Goal: Task Accomplishment & Management: Use online tool/utility

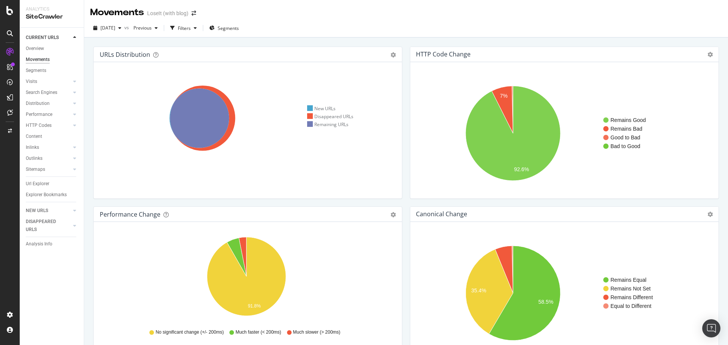
click at [6, 10] on div at bounding box center [10, 10] width 18 height 9
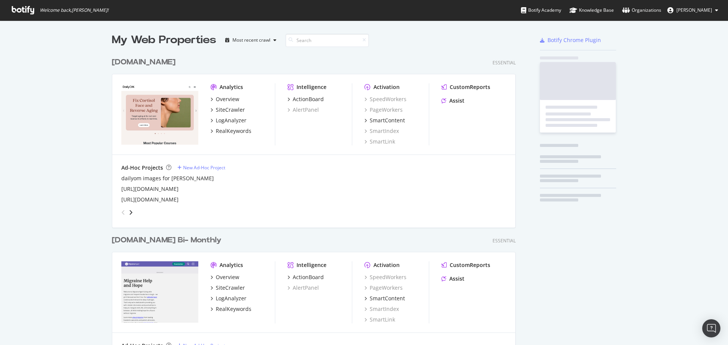
scroll to position [340, 716]
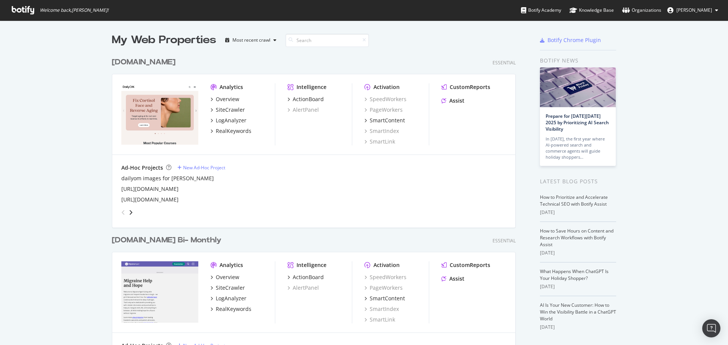
click at [133, 62] on div "[DOMAIN_NAME]" at bounding box center [144, 62] width 64 height 11
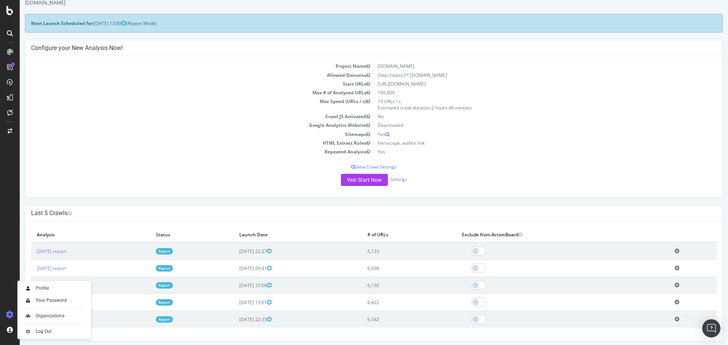
scroll to position [38, 0]
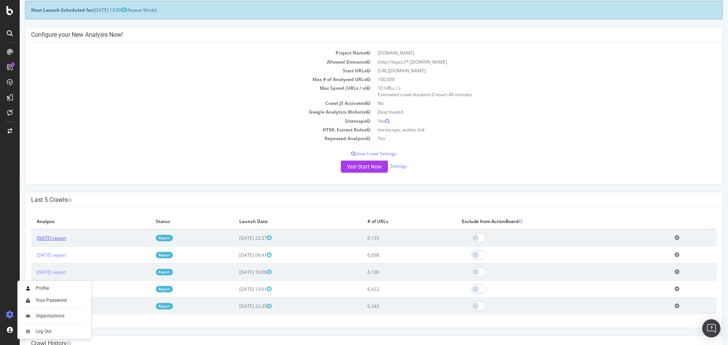
click at [66, 240] on link "[DATE] report" at bounding box center [51, 238] width 29 height 6
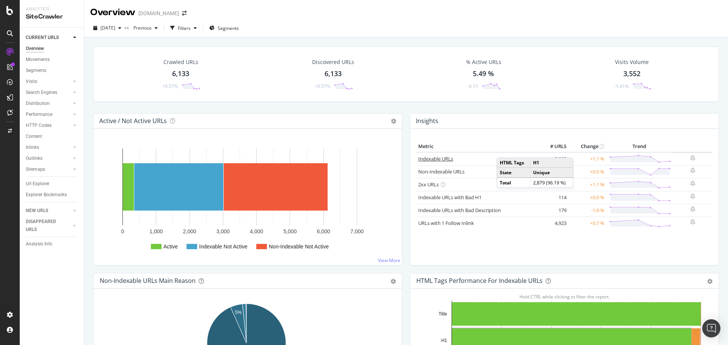
click at [427, 158] on link "Indexable URLs" at bounding box center [435, 158] width 35 height 7
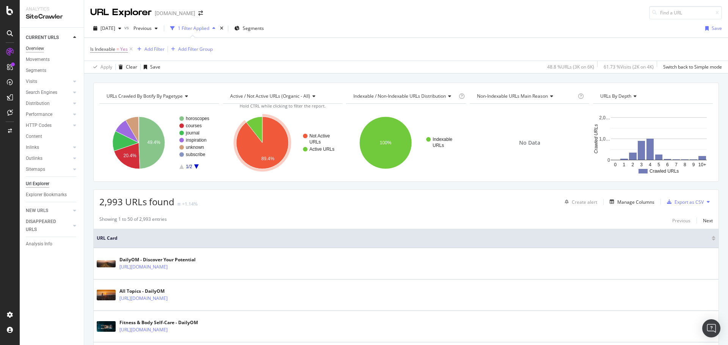
click at [44, 50] on div "Overview" at bounding box center [35, 49] width 18 height 8
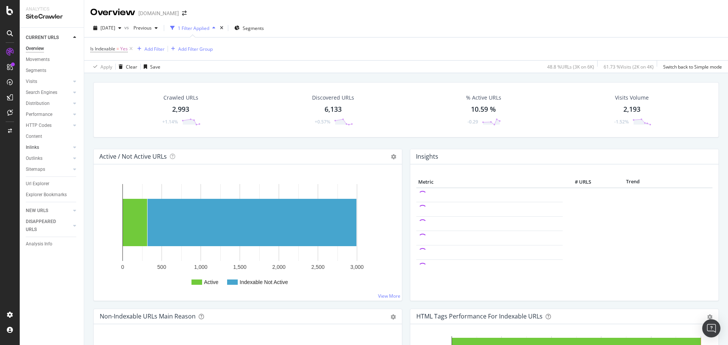
click at [40, 147] on link "Inlinks" at bounding box center [48, 148] width 45 height 8
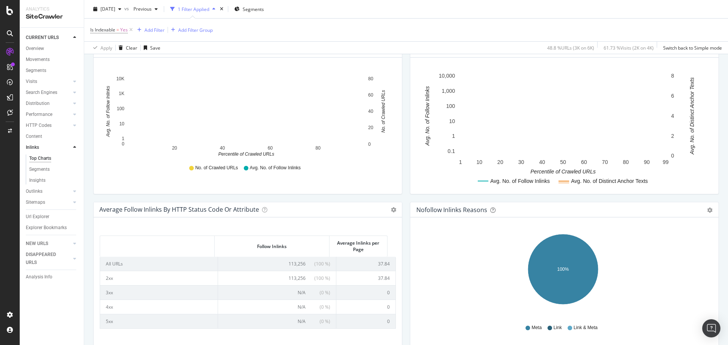
scroll to position [299, 0]
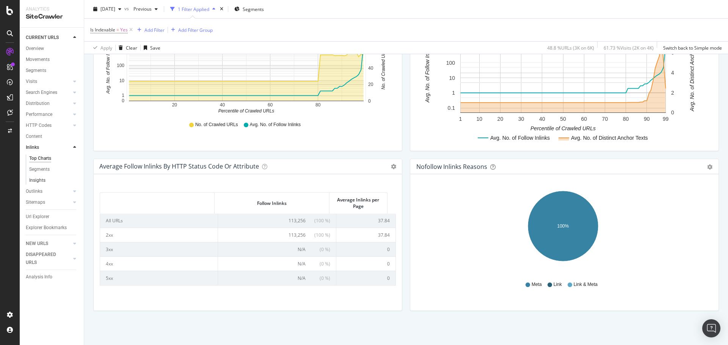
click at [46, 179] on link "Insights" at bounding box center [53, 181] width 49 height 8
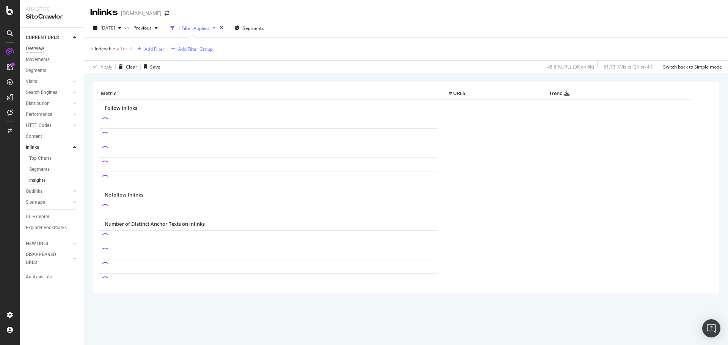
click at [37, 49] on div "Overview" at bounding box center [35, 49] width 18 height 8
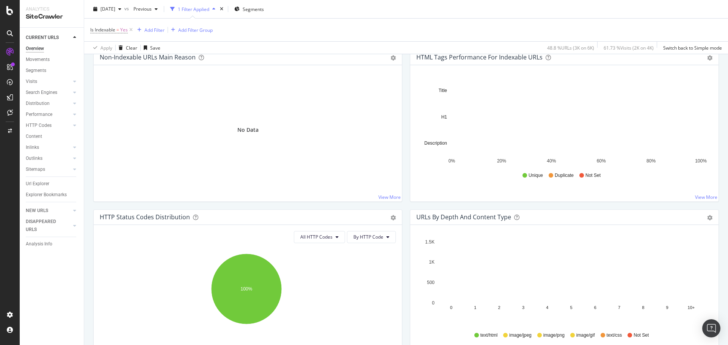
scroll to position [297, 0]
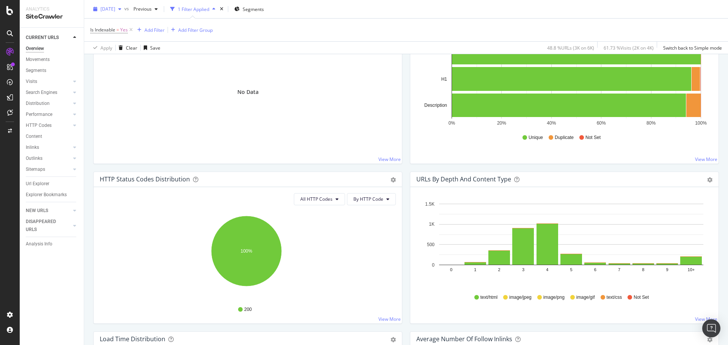
click at [124, 10] on div "button" at bounding box center [119, 9] width 9 height 5
click at [138, 66] on div "[DATE]" at bounding box center [122, 64] width 42 height 7
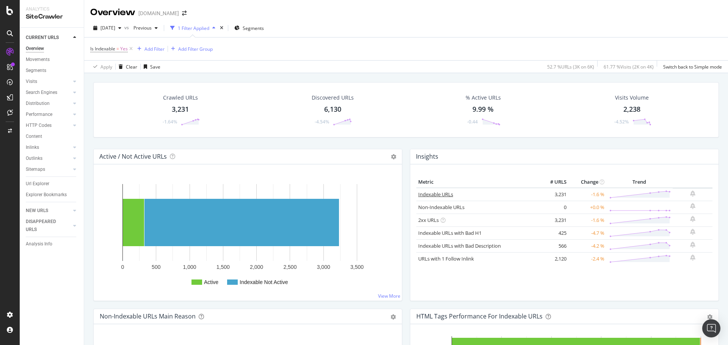
click at [424, 193] on link "Indexable URLs" at bounding box center [435, 194] width 35 height 7
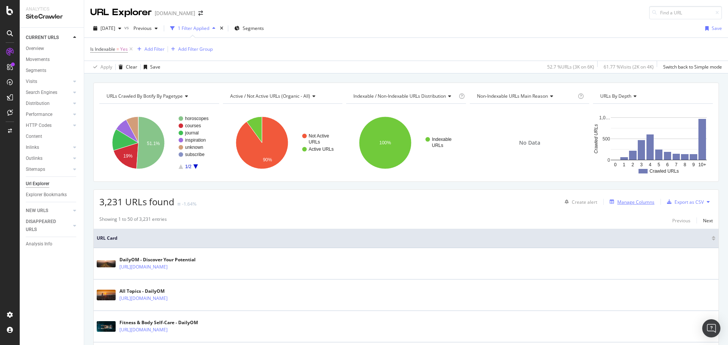
click at [635, 204] on div "Manage Columns" at bounding box center [635, 202] width 37 height 6
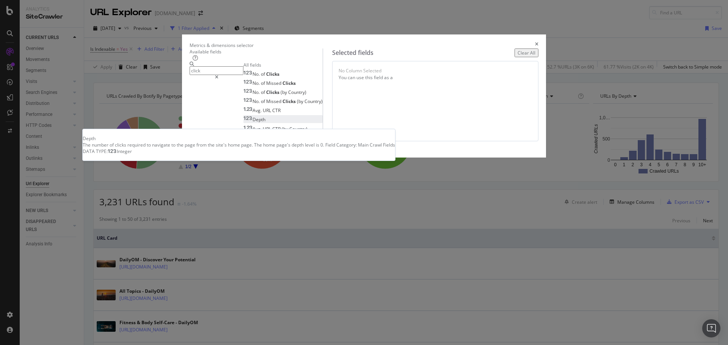
type input "click"
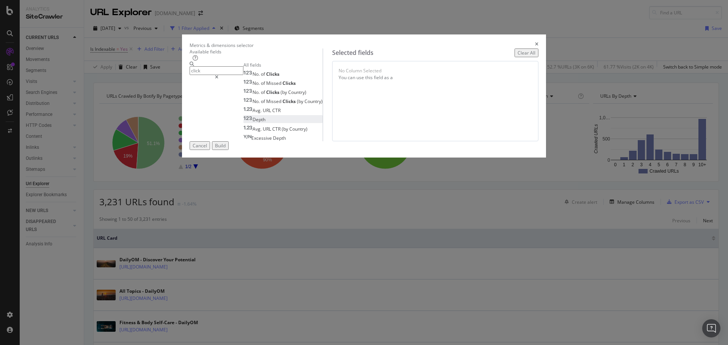
click at [252, 123] on span "Depth" at bounding box center [258, 119] width 13 height 6
click at [226, 149] on div "Build" at bounding box center [220, 146] width 11 height 6
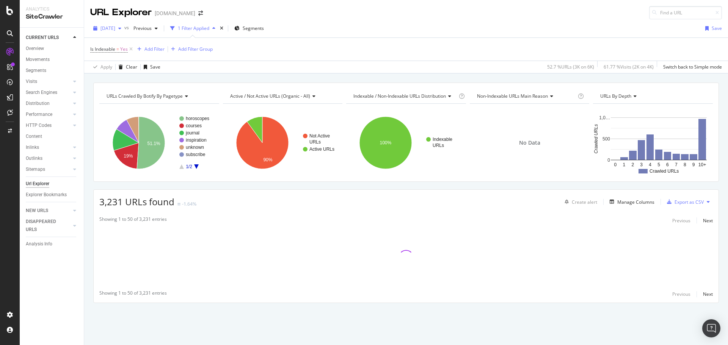
click at [115, 29] on span "[DATE]" at bounding box center [107, 28] width 15 height 6
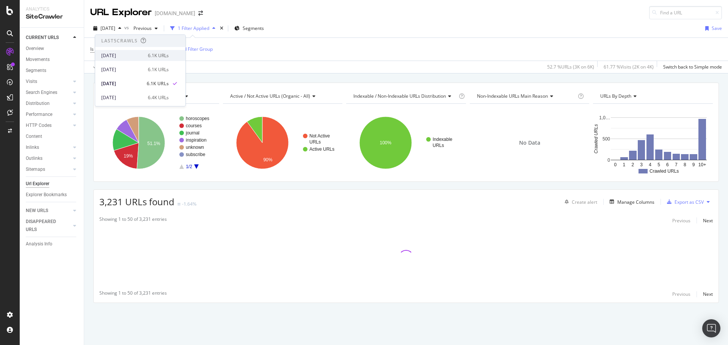
click at [127, 57] on div "[DATE]" at bounding box center [122, 55] width 42 height 7
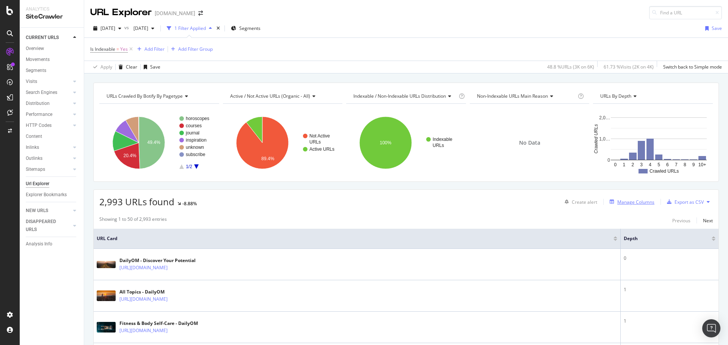
click at [617, 202] on div "Manage Columns" at bounding box center [635, 202] width 37 height 6
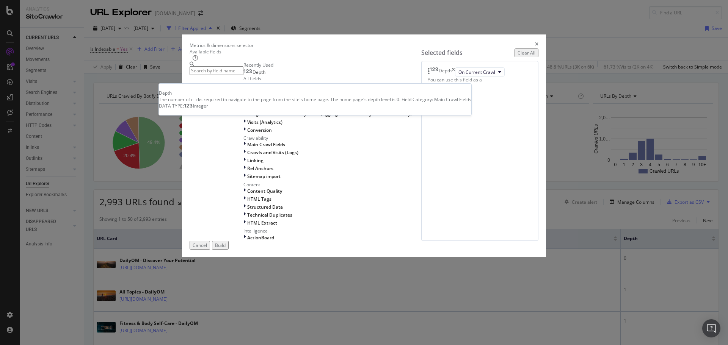
click at [252, 75] on span "Depth" at bounding box center [258, 72] width 13 height 6
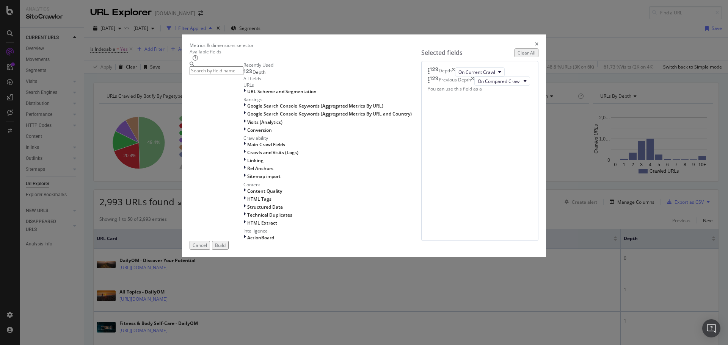
click at [226, 249] on div "Build" at bounding box center [220, 245] width 11 height 6
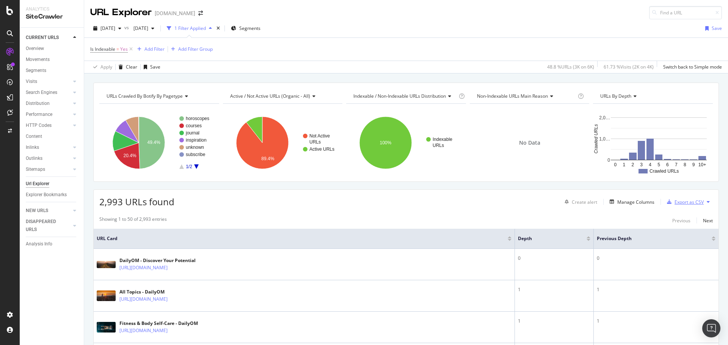
click at [677, 202] on div "Export as CSV" at bounding box center [688, 202] width 29 height 6
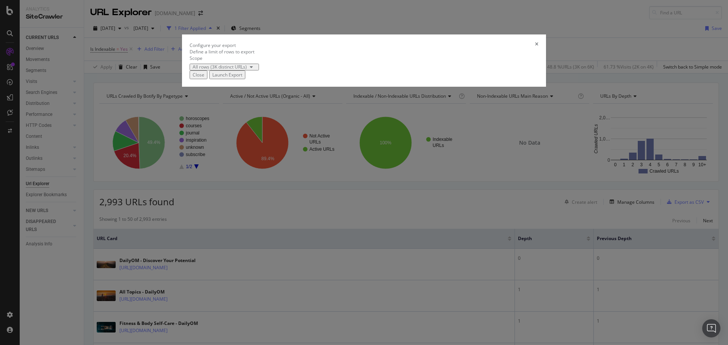
click at [242, 78] on div "Launch Export" at bounding box center [227, 75] width 30 height 6
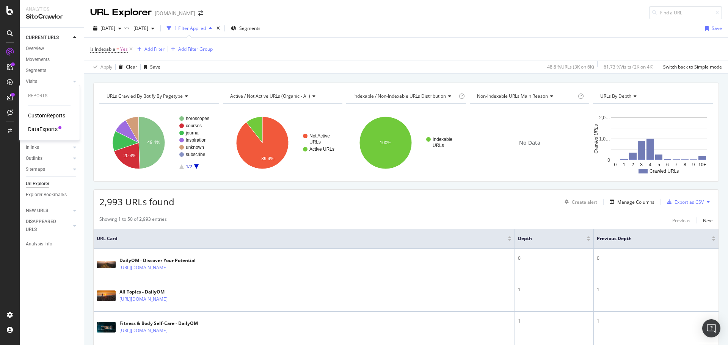
click at [33, 130] on div "DataExports" at bounding box center [43, 129] width 30 height 8
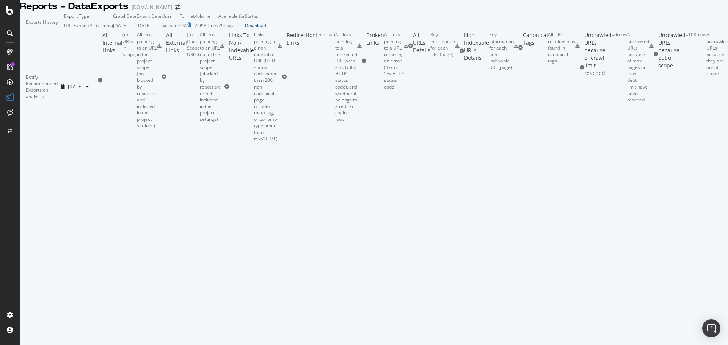
click at [266, 29] on div "Download" at bounding box center [255, 25] width 21 height 6
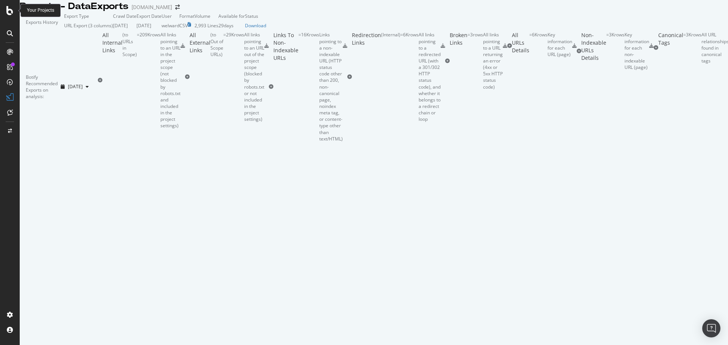
click at [13, 9] on icon at bounding box center [9, 10] width 7 height 9
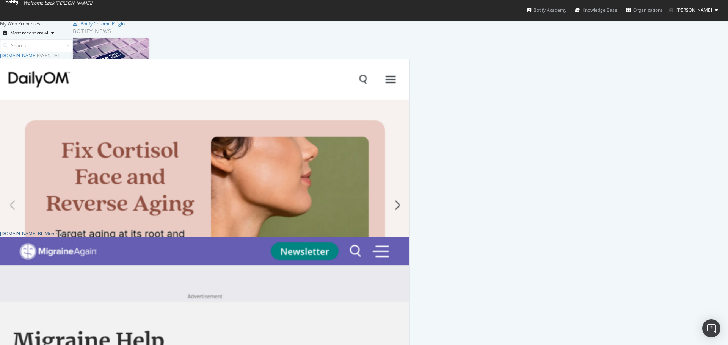
scroll to position [740, 404]
click at [62, 230] on div "[DOMAIN_NAME] Bi- Monthly" at bounding box center [31, 233] width 62 height 6
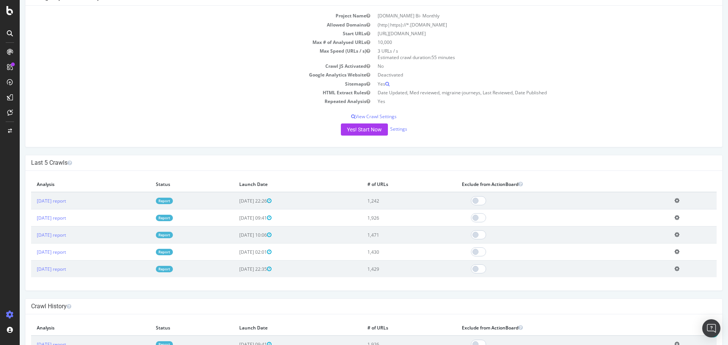
scroll to position [76, 0]
click at [66, 202] on link "[DATE] report" at bounding box center [51, 200] width 29 height 6
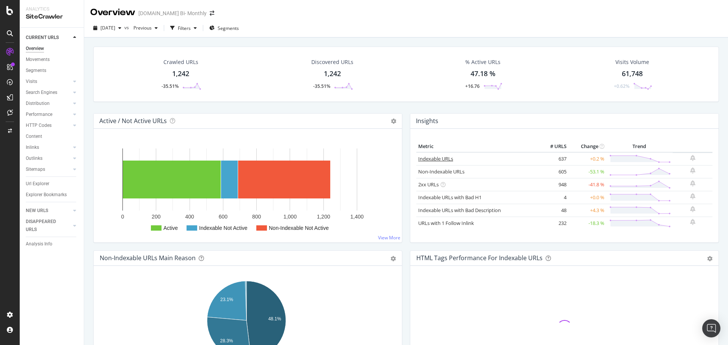
click at [431, 159] on link "Indexable URLs" at bounding box center [435, 158] width 35 height 7
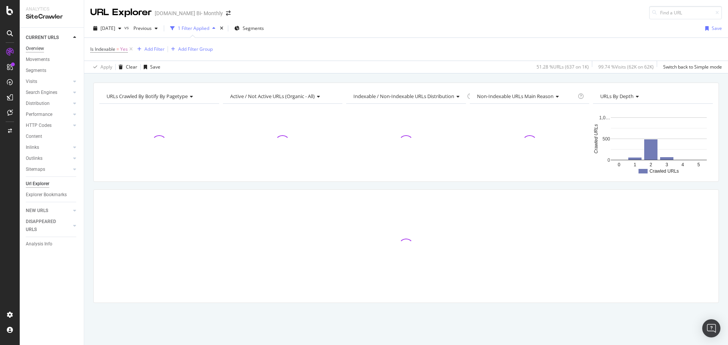
click at [41, 50] on div "Overview" at bounding box center [35, 49] width 18 height 8
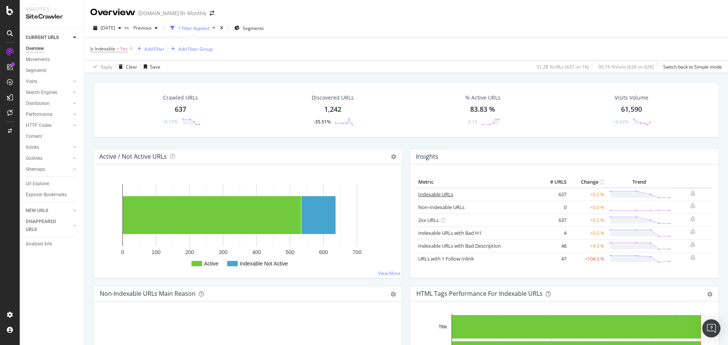
click at [444, 195] on link "Indexable URLs" at bounding box center [435, 194] width 35 height 7
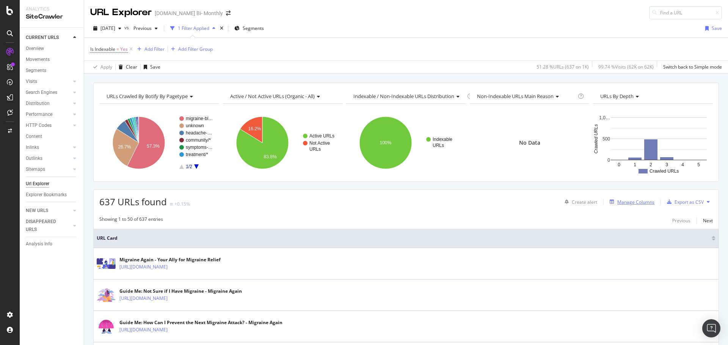
click at [640, 203] on div "Manage Columns" at bounding box center [635, 202] width 37 height 6
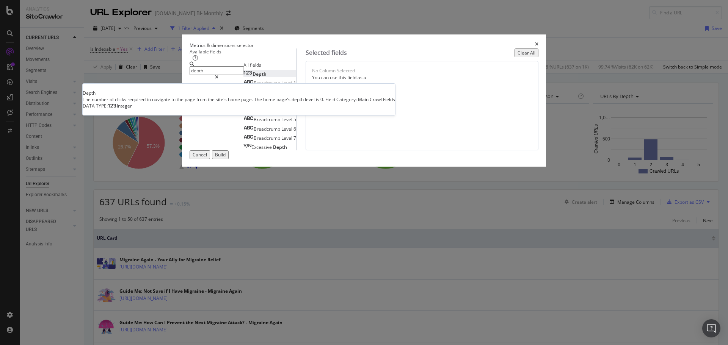
type input "depth"
click at [252, 77] on span "Depth" at bounding box center [259, 74] width 14 height 6
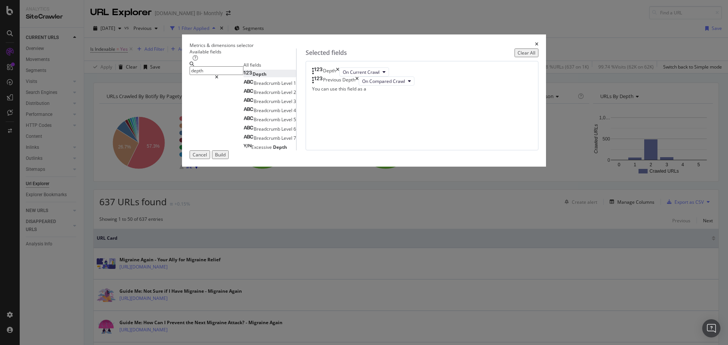
click at [229, 159] on button "Build" at bounding box center [220, 154] width 17 height 9
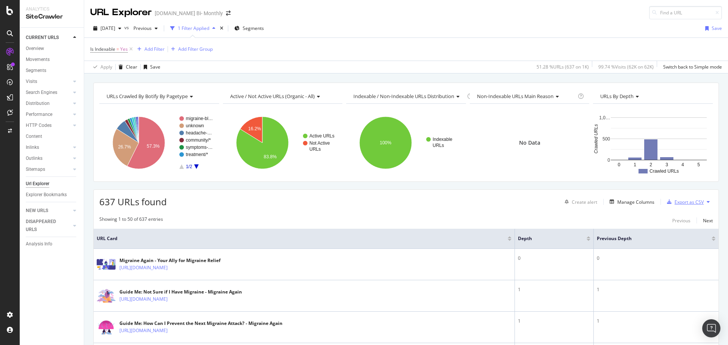
click at [686, 202] on div "Export as CSV" at bounding box center [688, 202] width 29 height 6
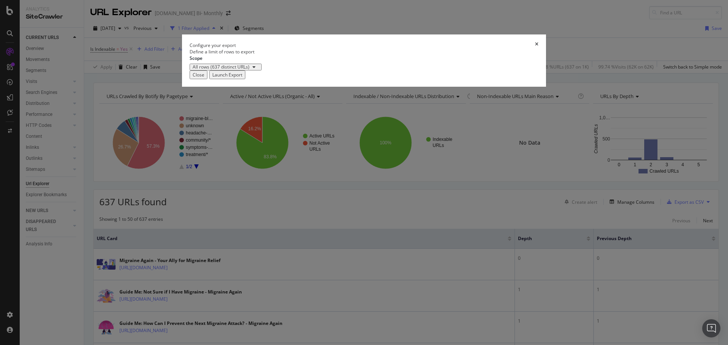
click at [242, 78] on div "Launch Export" at bounding box center [227, 75] width 30 height 6
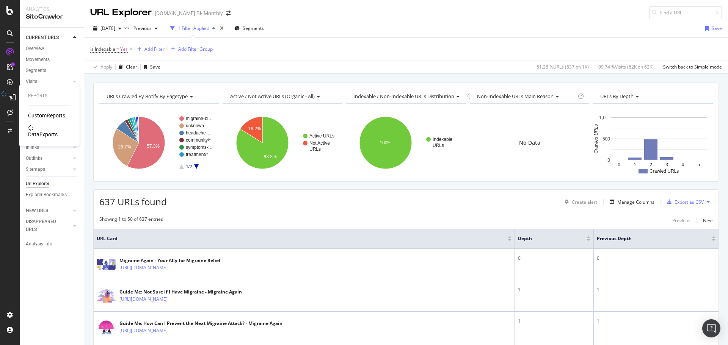
click at [33, 131] on div "DataExports" at bounding box center [43, 135] width 30 height 8
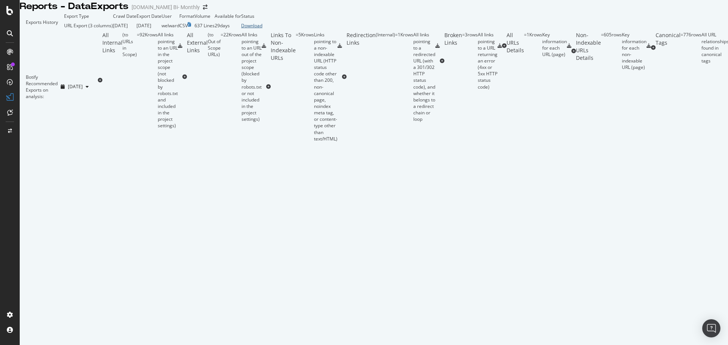
click at [262, 29] on div "Download" at bounding box center [251, 25] width 21 height 6
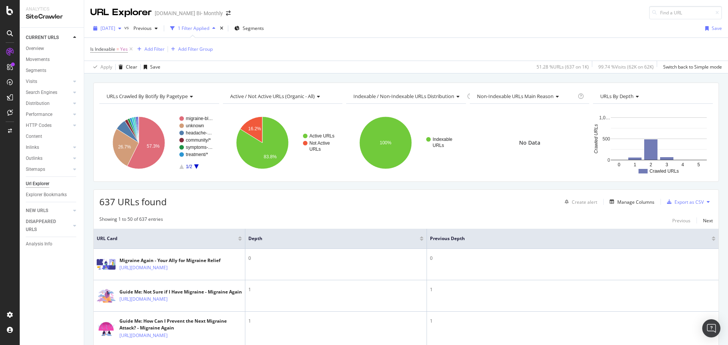
click at [115, 30] on span "[DATE]" at bounding box center [107, 28] width 15 height 6
click at [132, 69] on div "[DATE]" at bounding box center [122, 69] width 42 height 7
click at [5, 12] on div at bounding box center [10, 10] width 18 height 9
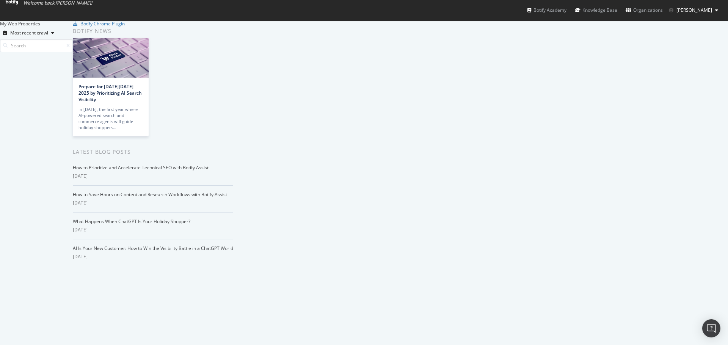
scroll to position [1175, 0]
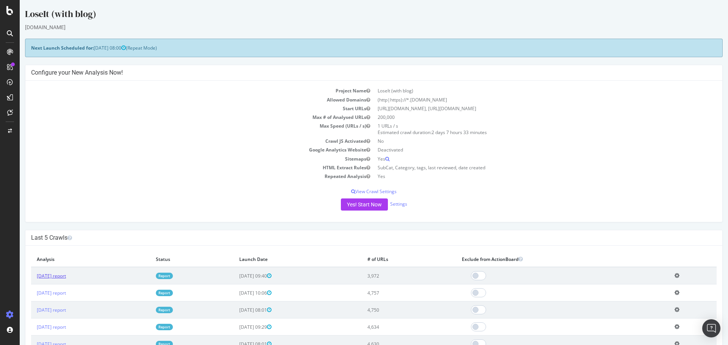
click at [43, 276] on link "[DATE] report" at bounding box center [51, 276] width 29 height 6
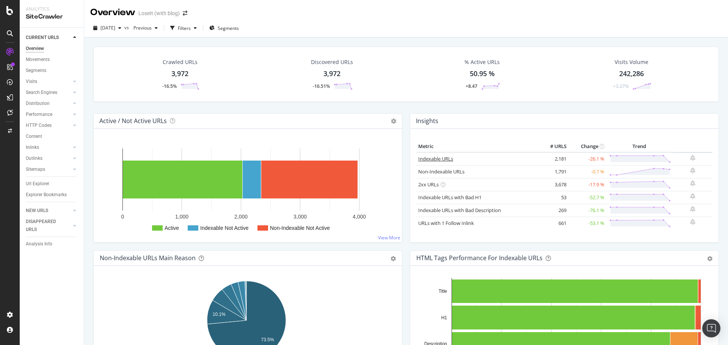
drag, startPoint x: 422, startPoint y: 160, endPoint x: 102, endPoint y: 129, distance: 322.3
click at [422, 160] on link "Indexable URLs" at bounding box center [435, 158] width 35 height 7
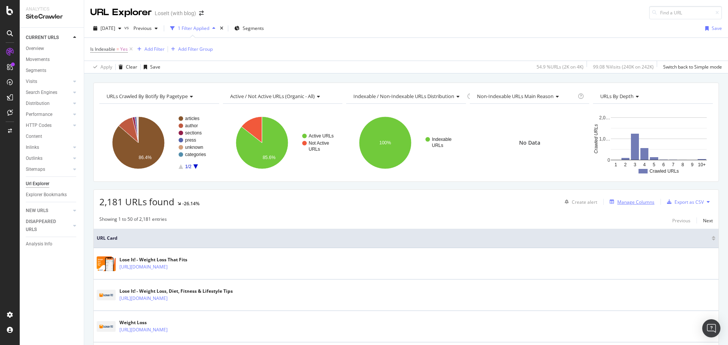
click at [630, 202] on div "Manage Columns" at bounding box center [635, 202] width 37 height 6
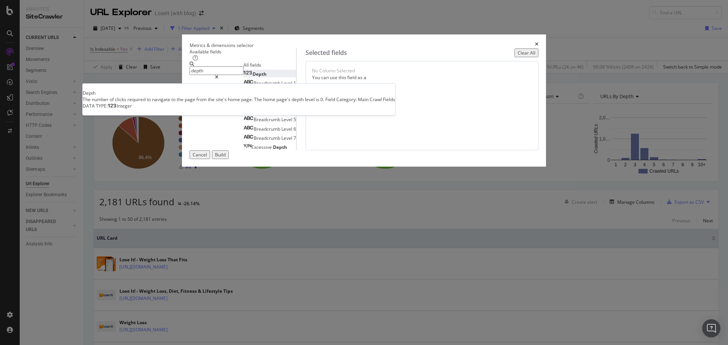
type input "depth"
click at [252, 77] on span "Depth" at bounding box center [259, 74] width 14 height 6
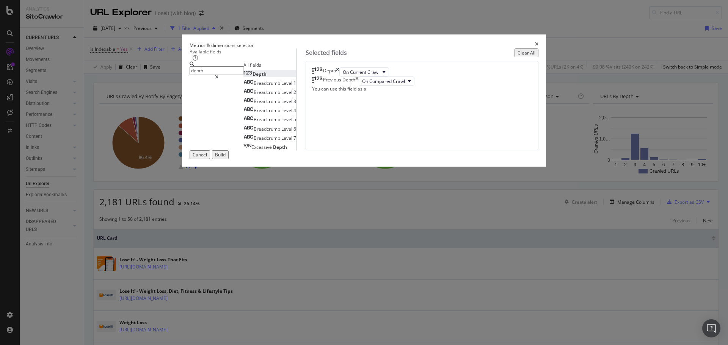
click at [226, 158] on div "Build" at bounding box center [220, 155] width 11 height 6
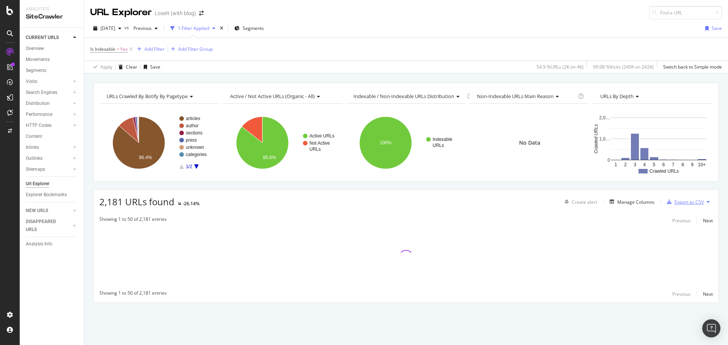
click at [687, 202] on div "Export as CSV" at bounding box center [688, 202] width 29 height 6
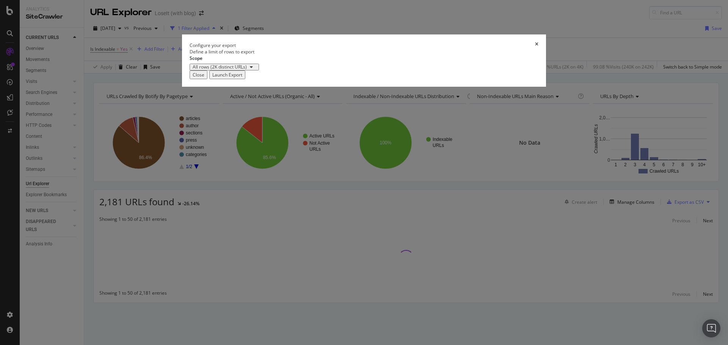
click at [242, 78] on div "Launch Export" at bounding box center [227, 75] width 30 height 6
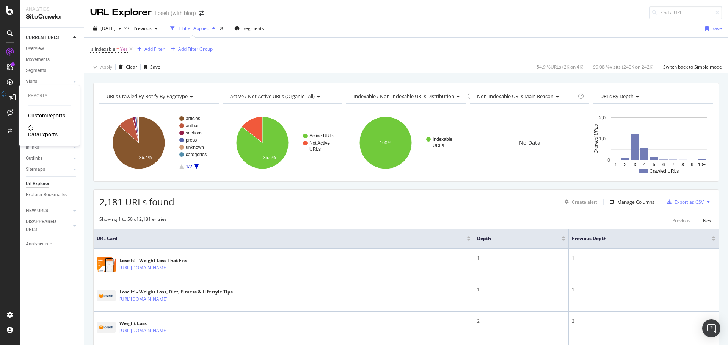
click at [44, 131] on div "DataExports" at bounding box center [43, 135] width 30 height 8
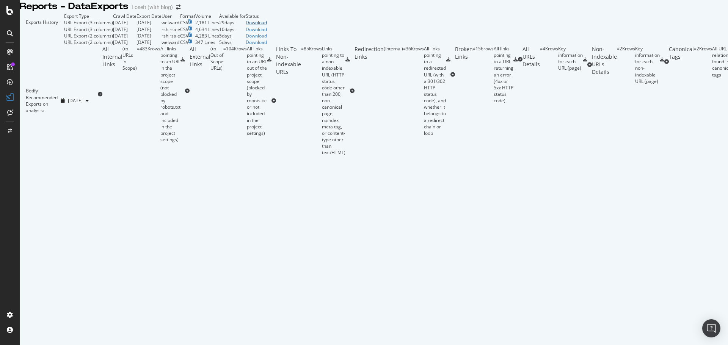
click at [267, 26] on div "Download" at bounding box center [256, 22] width 21 height 6
click at [9, 11] on icon at bounding box center [9, 10] width 7 height 9
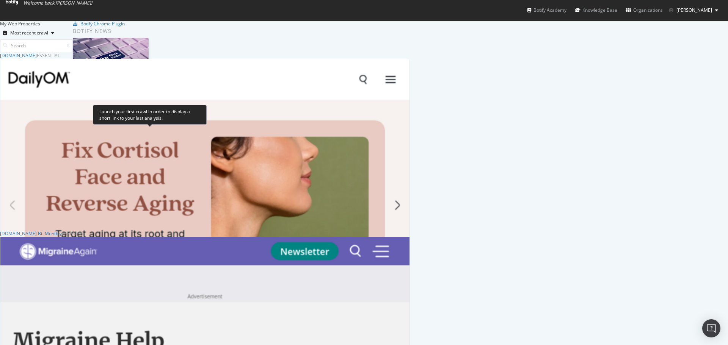
scroll to position [569, 0]
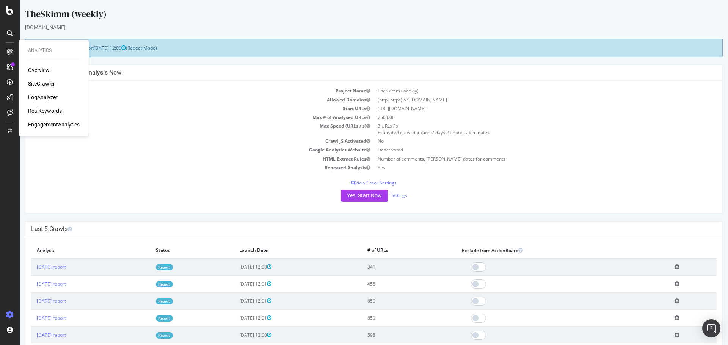
click at [43, 99] on div "LogAnalyzer" at bounding box center [43, 98] width 30 height 8
